Goal: Information Seeking & Learning: Learn about a topic

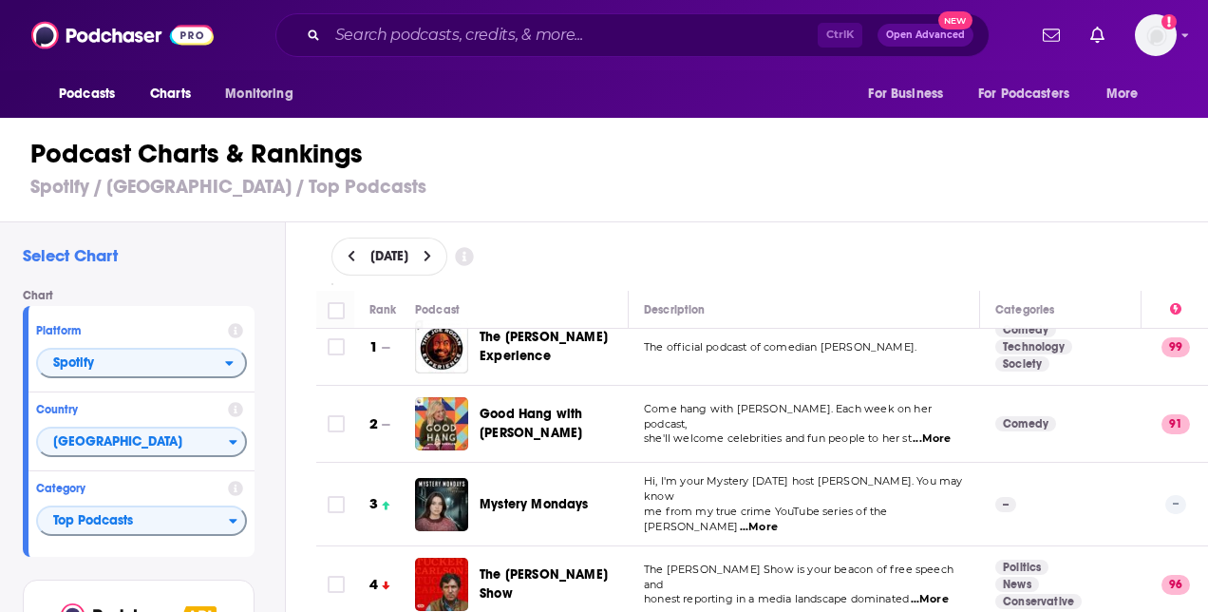
scroll to position [21, 0]
click at [927, 430] on span "...More" at bounding box center [932, 437] width 38 height 15
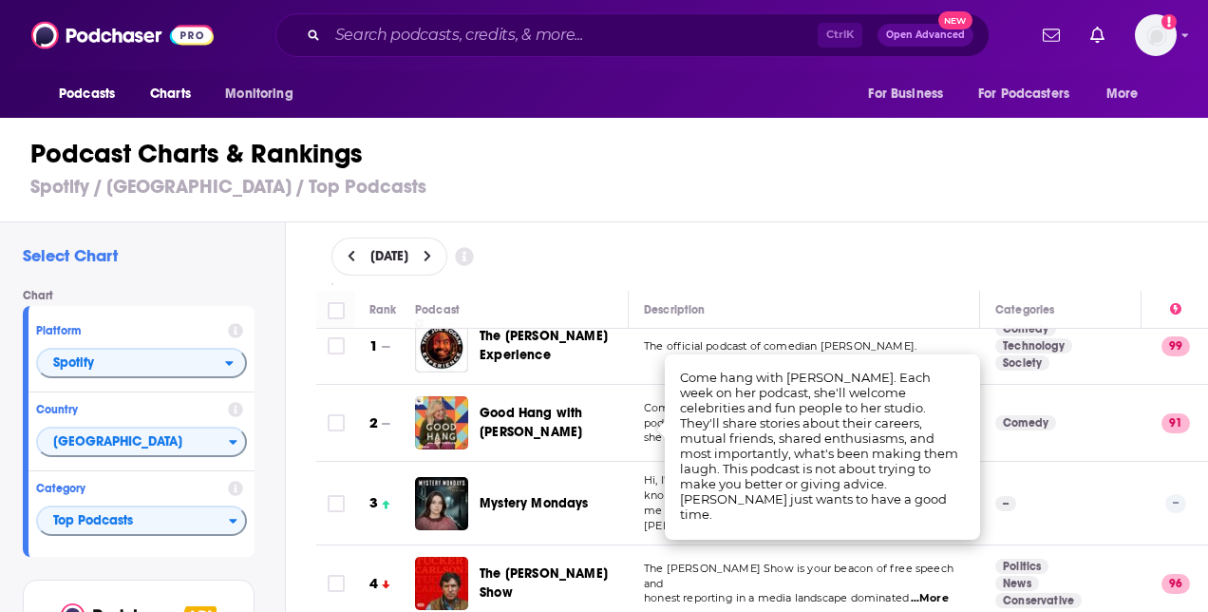
click at [726, 249] on div "[DATE]" at bounding box center [762, 256] width 862 height 38
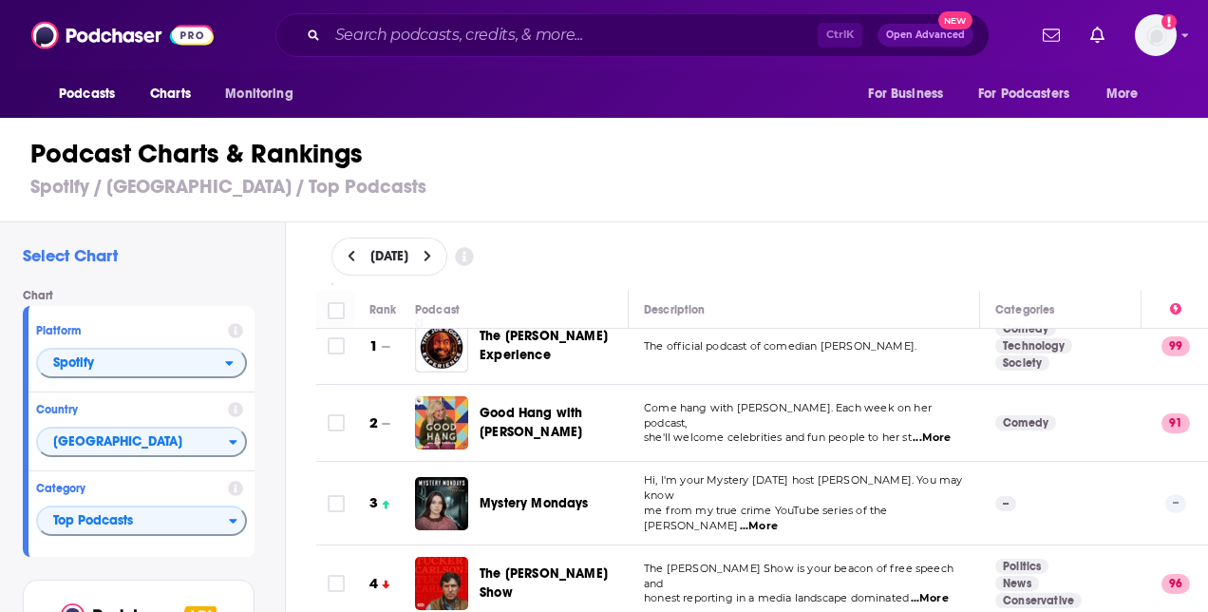
click at [778, 518] on span "...More" at bounding box center [759, 525] width 38 height 15
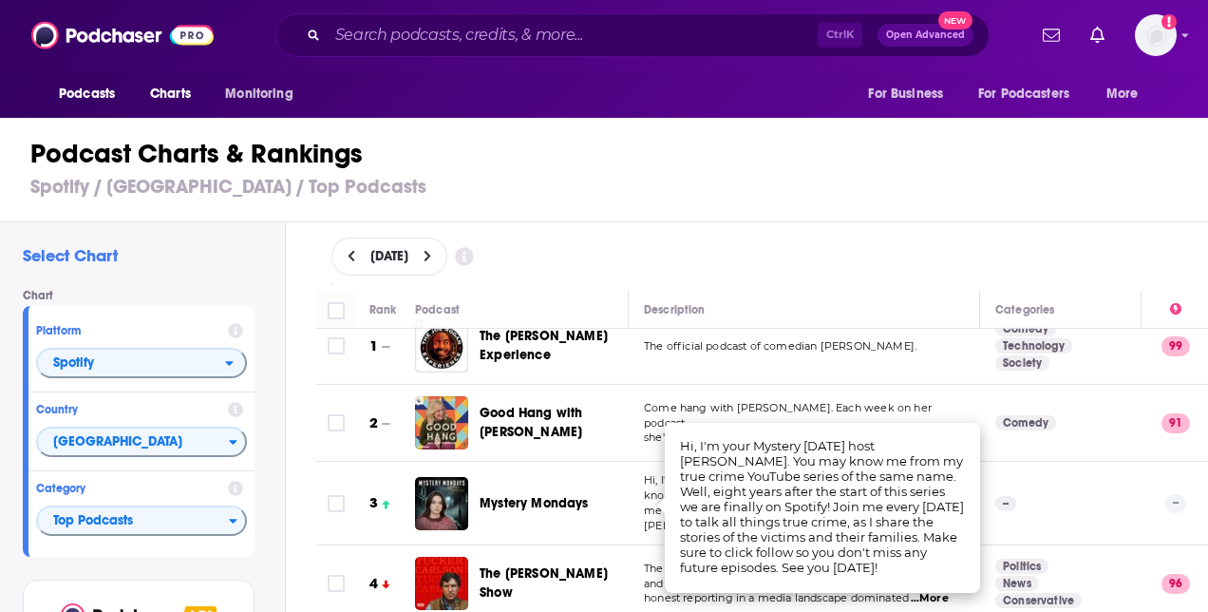
click at [723, 300] on div "Description" at bounding box center [804, 309] width 320 height 23
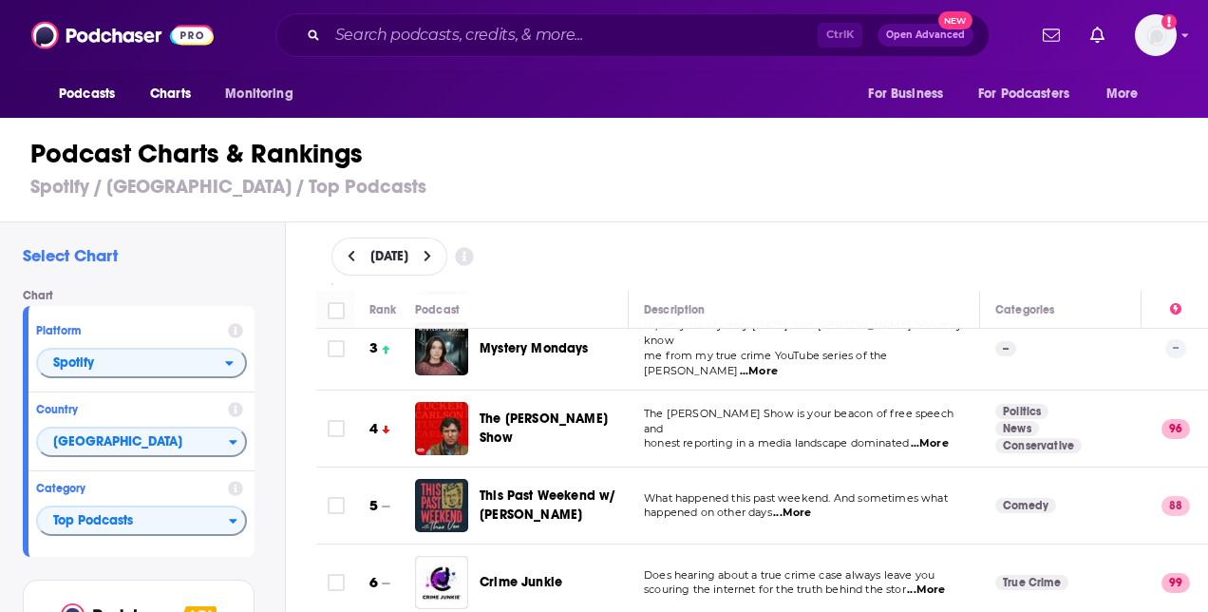
scroll to position [177, 0]
click at [949, 435] on span "...More" at bounding box center [930, 442] width 38 height 15
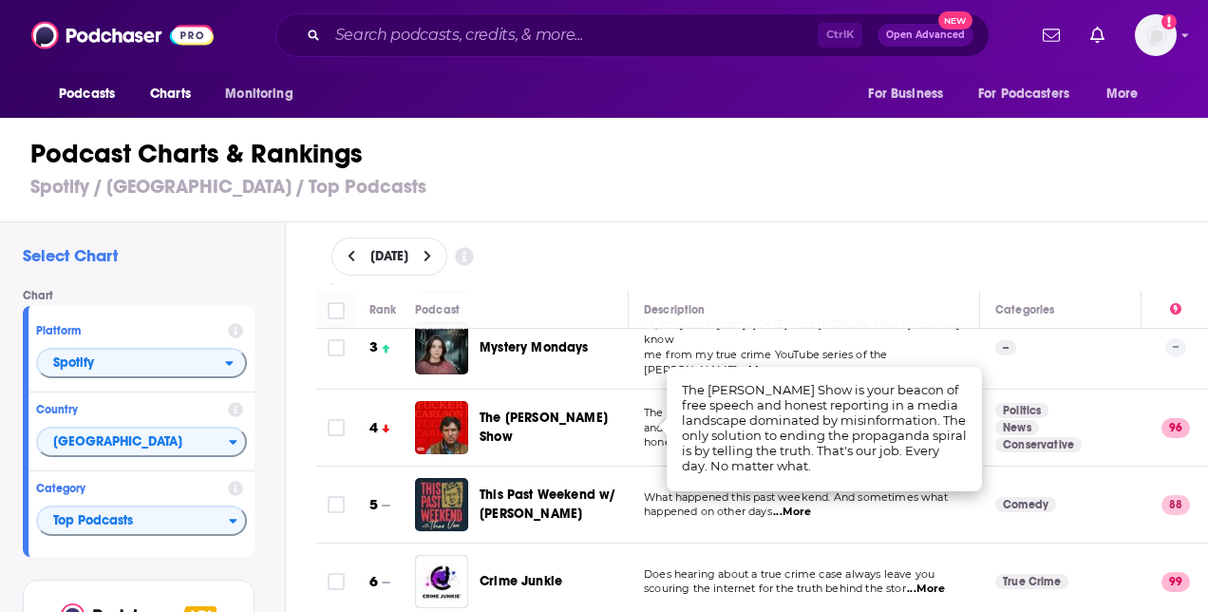
click at [879, 509] on p "happened on other days ...More" at bounding box center [804, 511] width 320 height 15
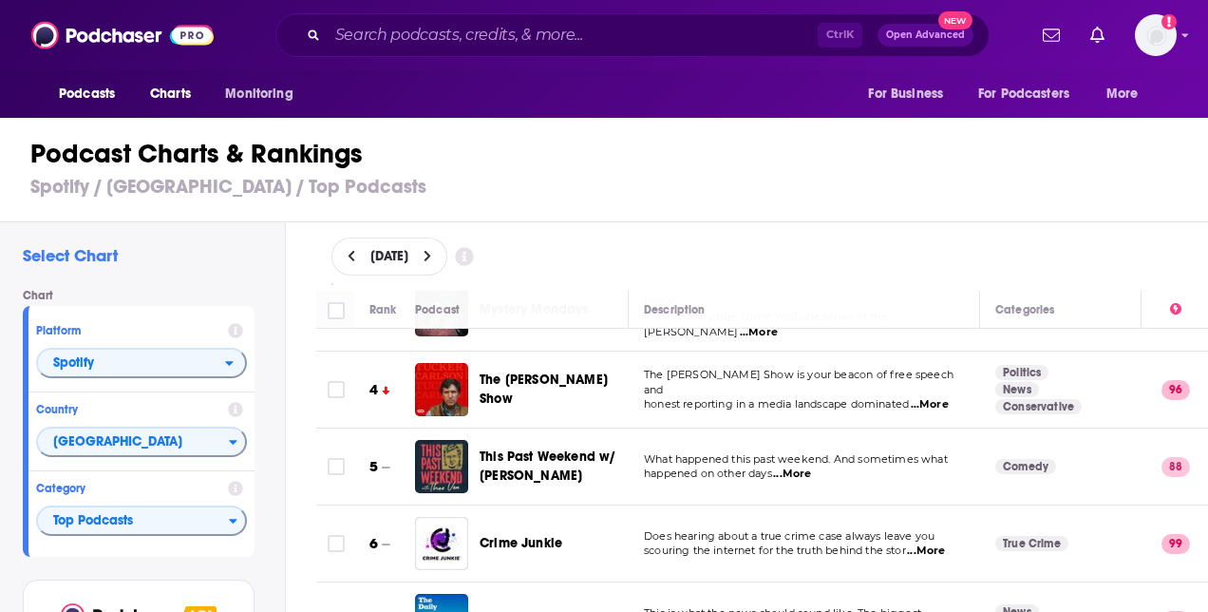
scroll to position [215, 0]
click at [789, 467] on span "...More" at bounding box center [792, 473] width 38 height 15
click at [767, 494] on td "What happened this past weekend. And sometimes what happened on other days ...M…" at bounding box center [804, 466] width 351 height 77
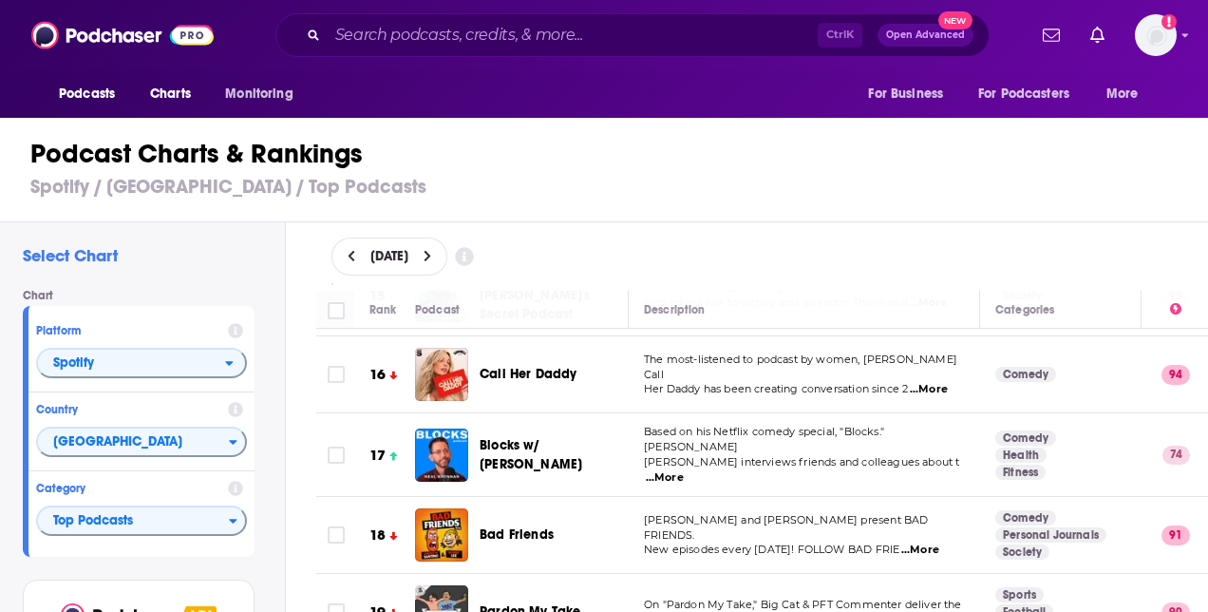
scroll to position [1158, 0]
click at [684, 469] on span "...More" at bounding box center [665, 476] width 38 height 15
click at [843, 536] on td "[PERSON_NAME] and [PERSON_NAME] present BAD FRIENDS. New episodes every [DATE]!…" at bounding box center [804, 534] width 351 height 77
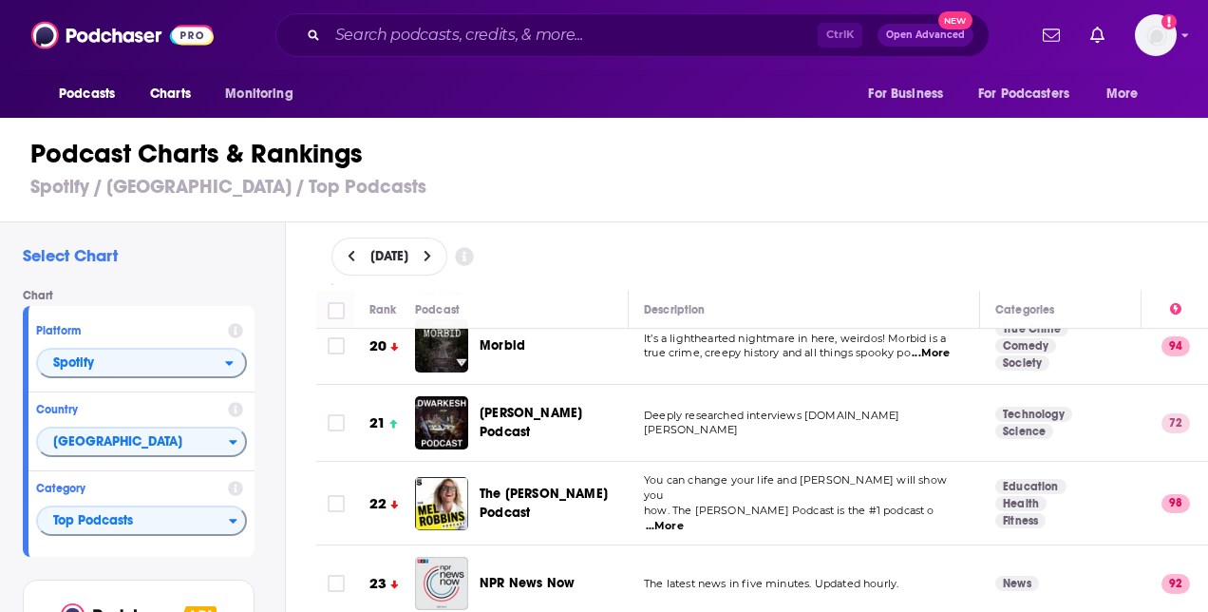
scroll to position [1498, 0]
click at [843, 546] on td "The latest news in five minutes. Updated hourly." at bounding box center [804, 584] width 351 height 77
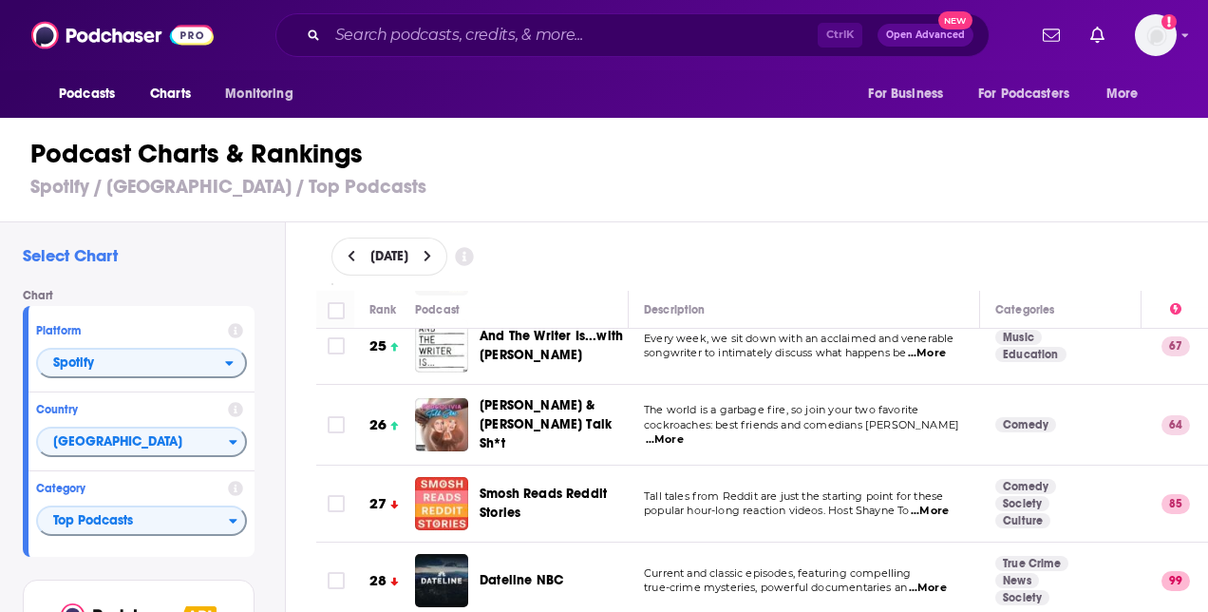
scroll to position [1892, 0]
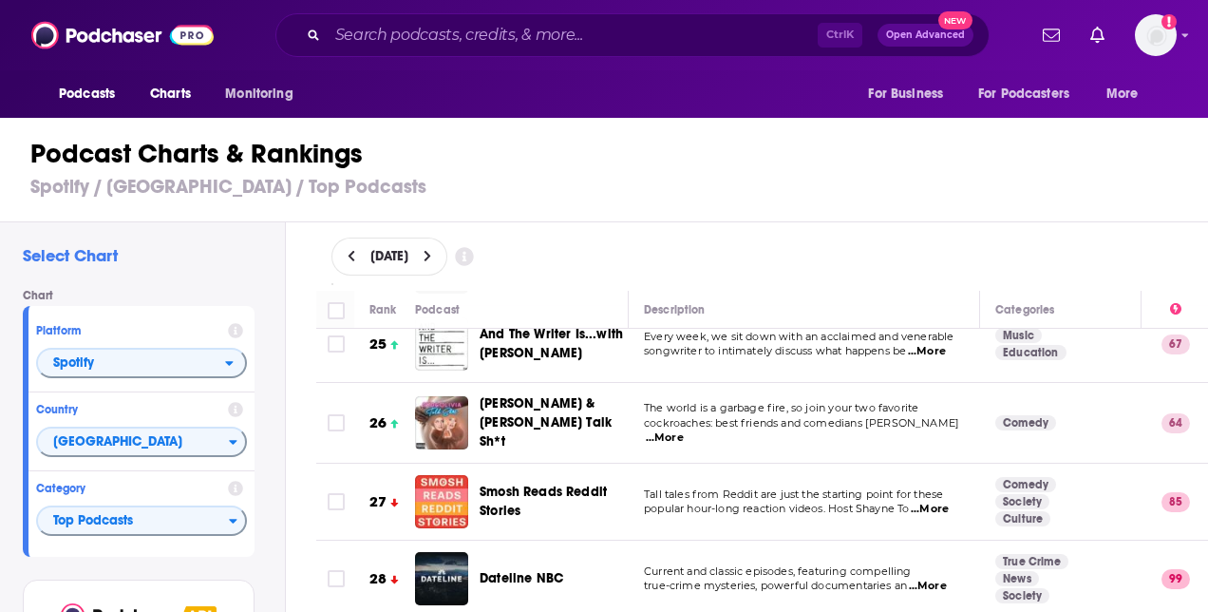
click at [914, 501] on p "popular hour-long reaction videos. Host Shayne To ...More" at bounding box center [804, 508] width 320 height 15
click at [921, 501] on span "...More" at bounding box center [930, 508] width 38 height 15
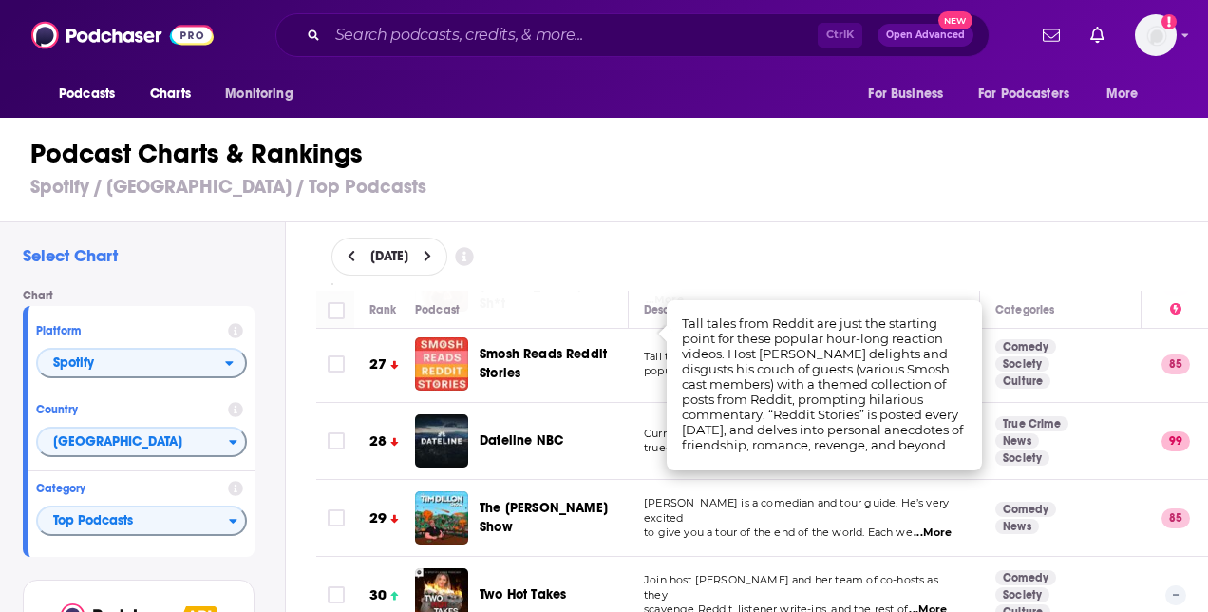
scroll to position [2031, 0]
click at [602, 504] on div "The [PERSON_NAME] Show" at bounding box center [562, 516] width 165 height 53
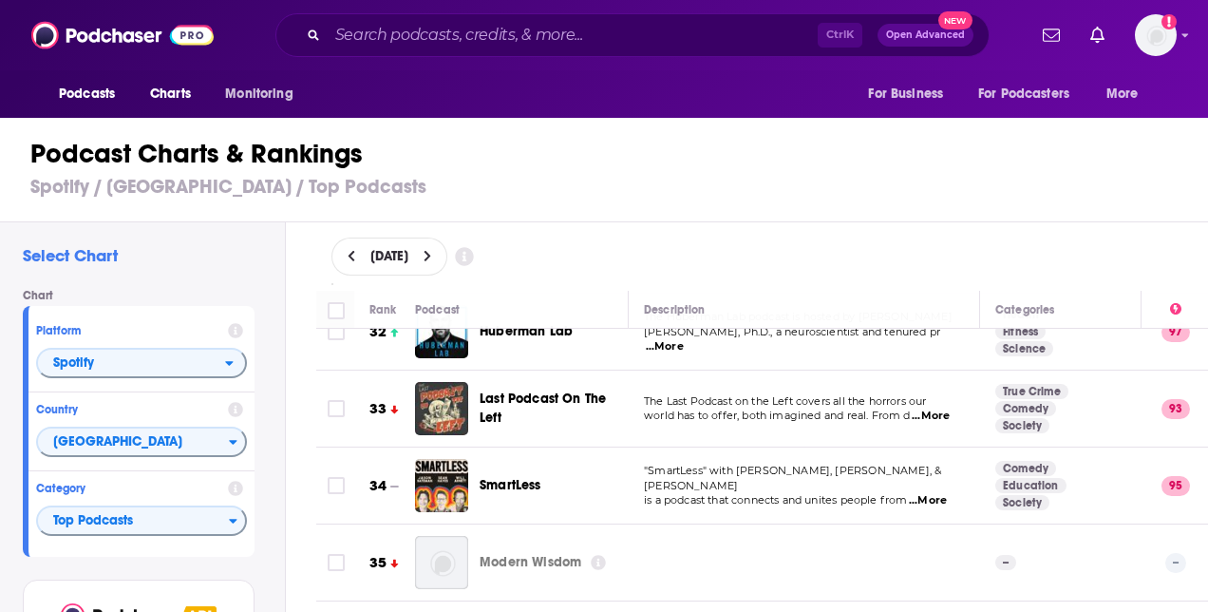
scroll to position [2446, 0]
